Goal: Task Accomplishment & Management: Use online tool/utility

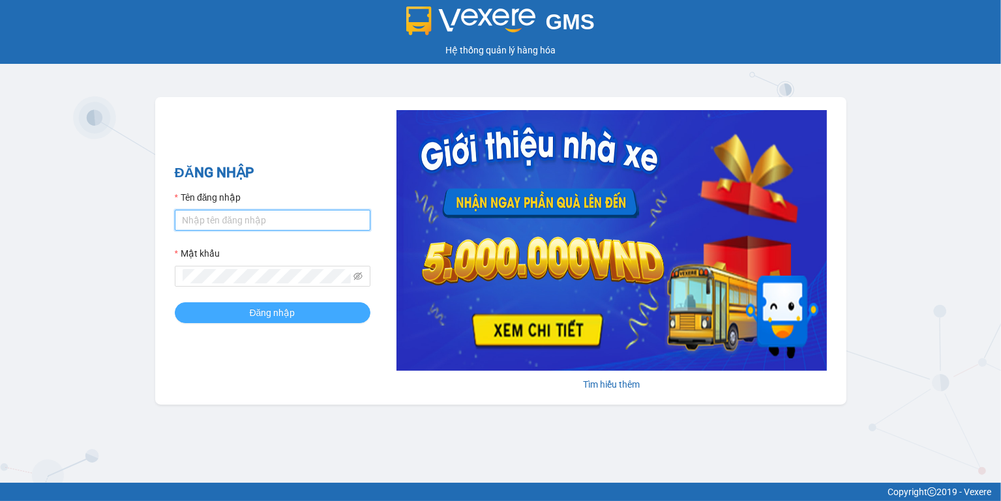
type input "ngoc.taithang"
click at [305, 322] on button "Đăng nhập" at bounding box center [273, 313] width 196 height 21
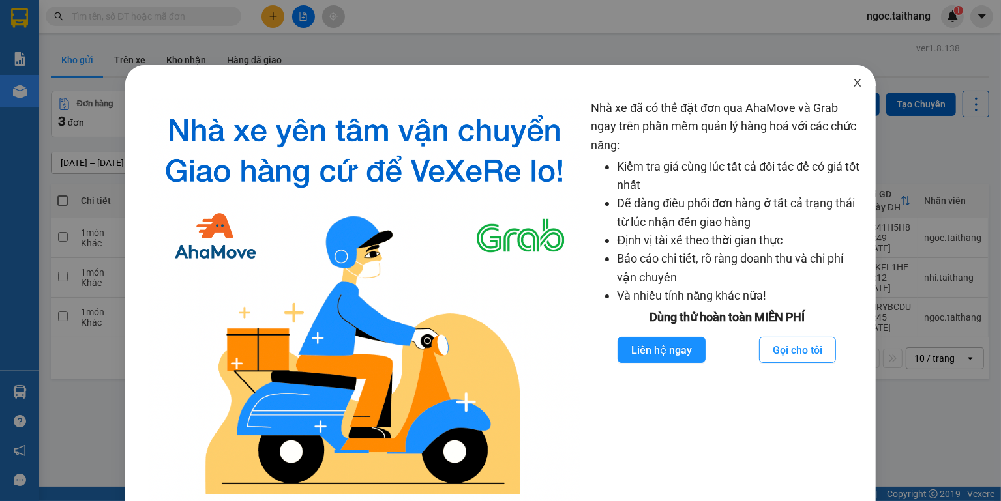
click at [845, 80] on span "Close" at bounding box center [857, 83] width 37 height 37
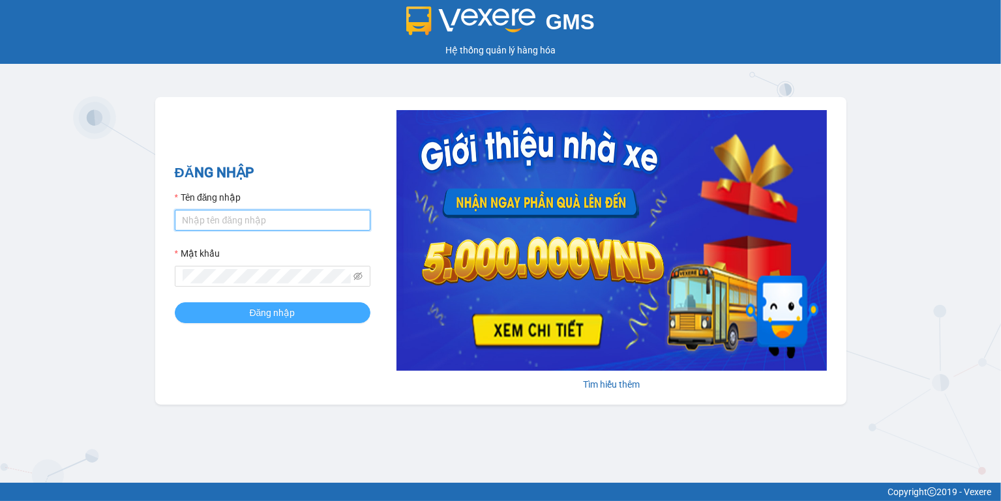
type input "ngoc.taithang"
click at [286, 314] on span "Đăng nhập" at bounding box center [273, 313] width 46 height 14
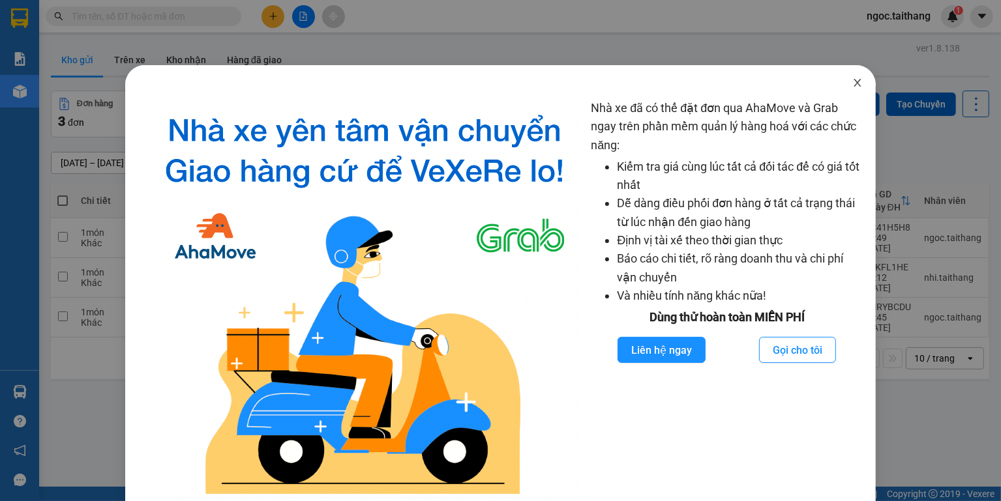
click at [852, 84] on icon "close" at bounding box center [857, 83] width 10 height 10
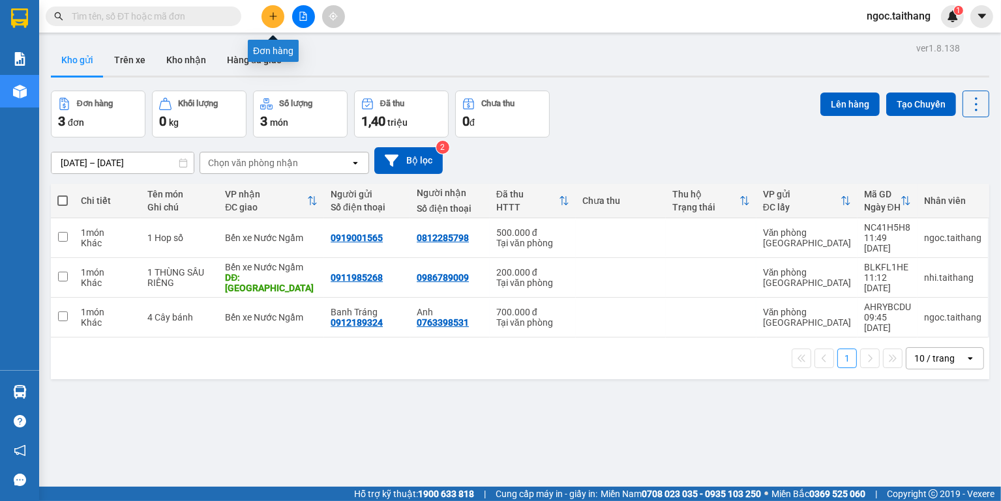
click at [278, 16] on button at bounding box center [273, 16] width 23 height 23
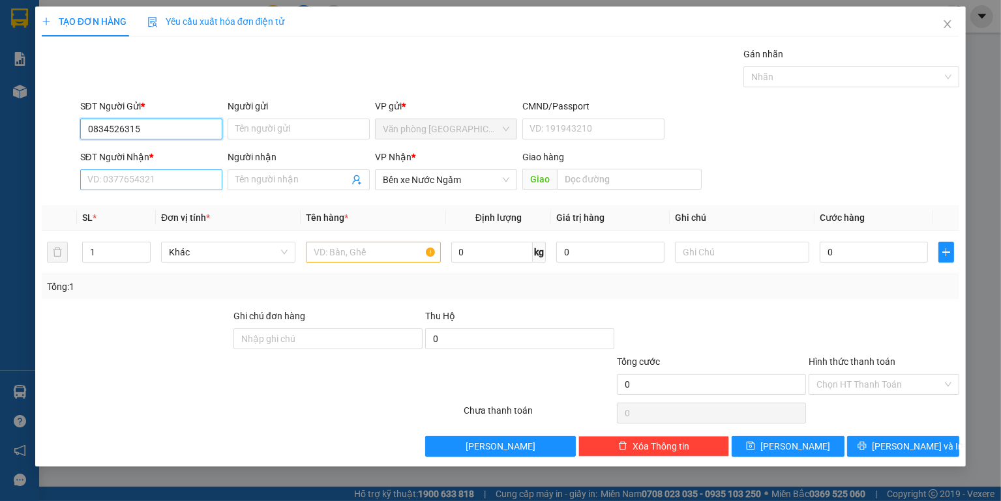
type input "0834526315"
click at [134, 185] on input "SĐT Người Nhận *" at bounding box center [151, 180] width 142 height 21
type input "0825386659"
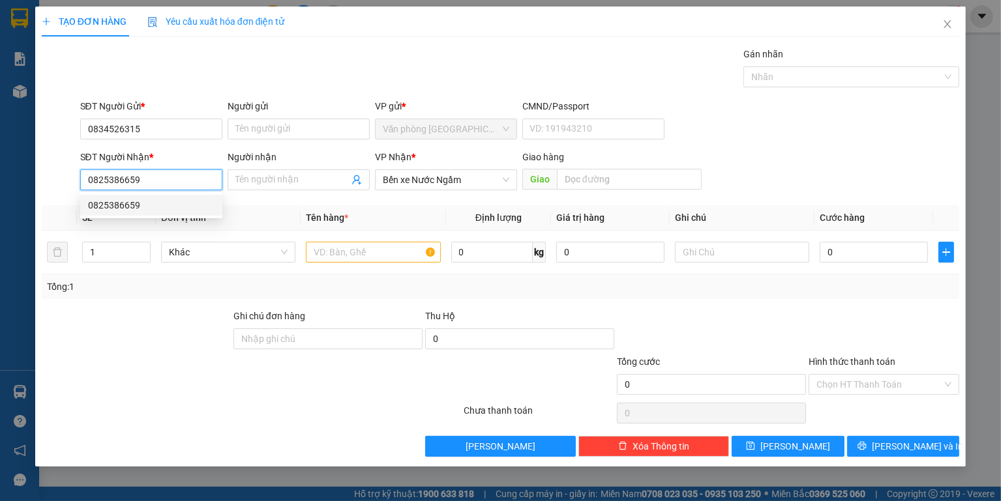
click at [107, 204] on div "0825386659" at bounding box center [151, 205] width 127 height 14
type input "Quảng Bình"
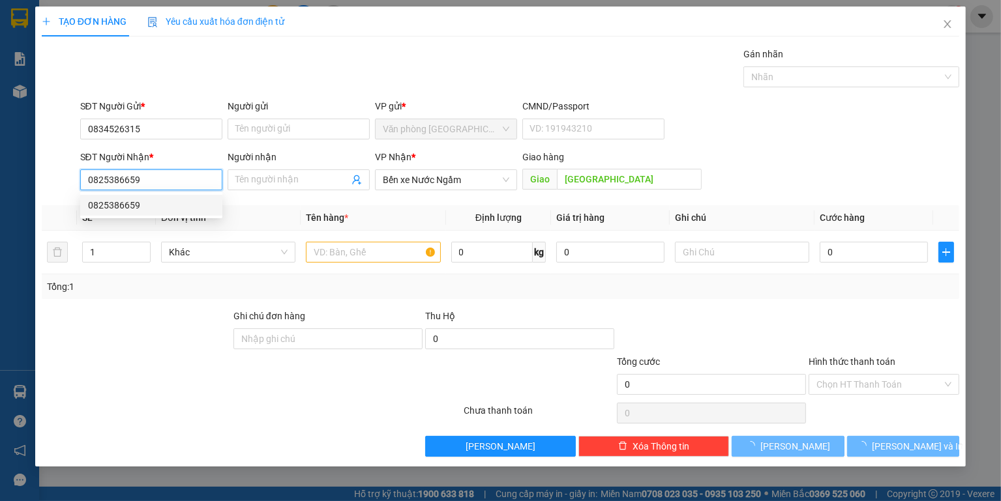
type input "100.000"
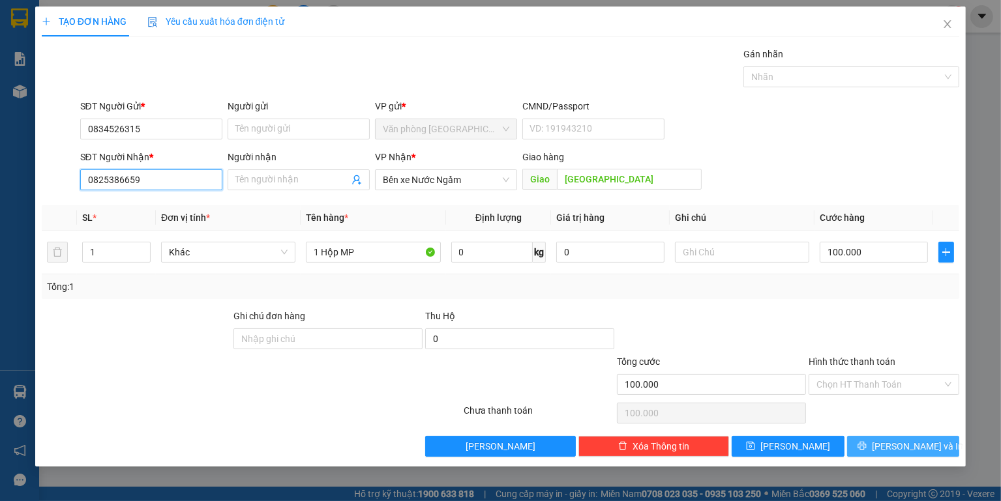
type input "0825386659"
click at [929, 440] on span "Lưu và In" at bounding box center [917, 447] width 91 height 14
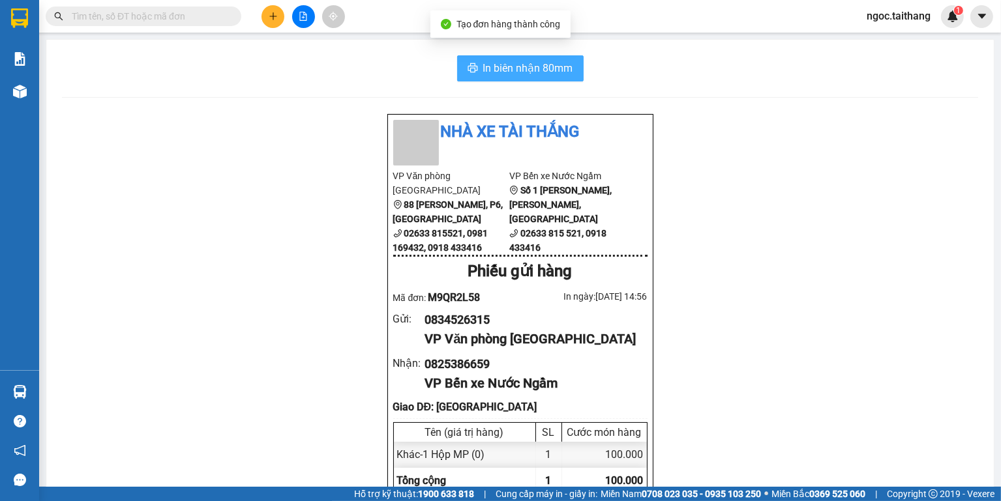
click at [543, 74] on span "In biên nhận 80mm" at bounding box center [528, 68] width 90 height 16
